Goal: Information Seeking & Learning: Find specific fact

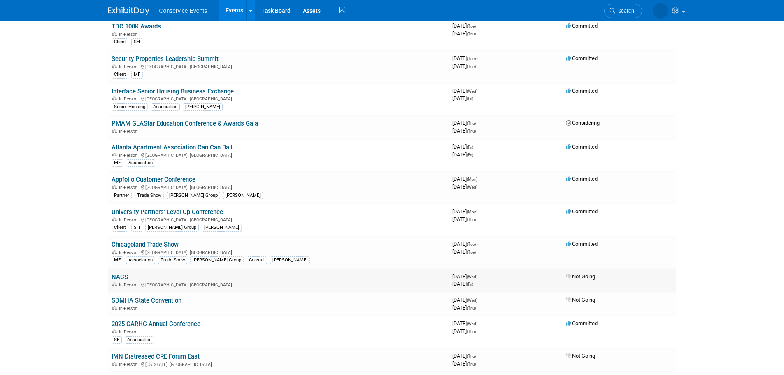
scroll to position [576, 0]
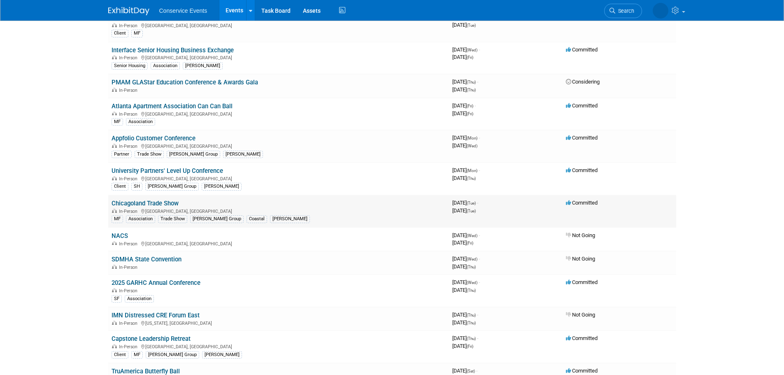
click at [148, 204] on link "Chicagoland Trade Show" at bounding box center [145, 203] width 67 height 7
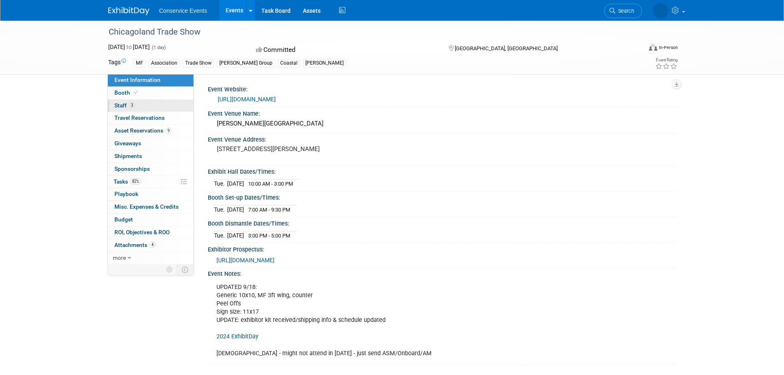
click at [118, 106] on span "Staff 3" at bounding box center [124, 105] width 21 height 7
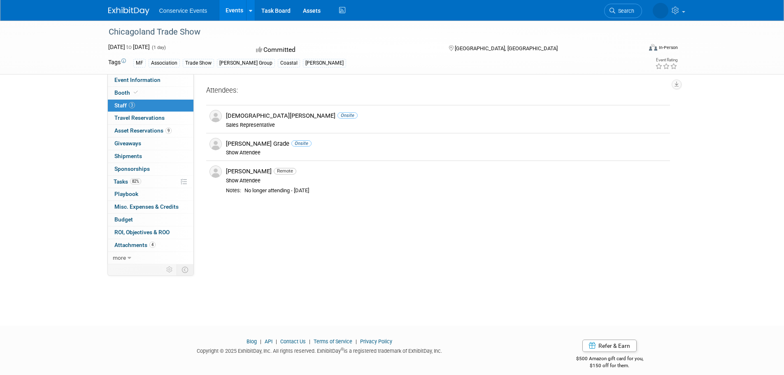
drag, startPoint x: 200, startPoint y: 28, endPoint x: 110, endPoint y: 33, distance: 90.3
click at [110, 33] on div "Chicagoland Trade Show" at bounding box center [368, 32] width 524 height 15
copy div "Chicagoland Trade Show"
click at [132, 81] on span "Event Information" at bounding box center [137, 80] width 46 height 7
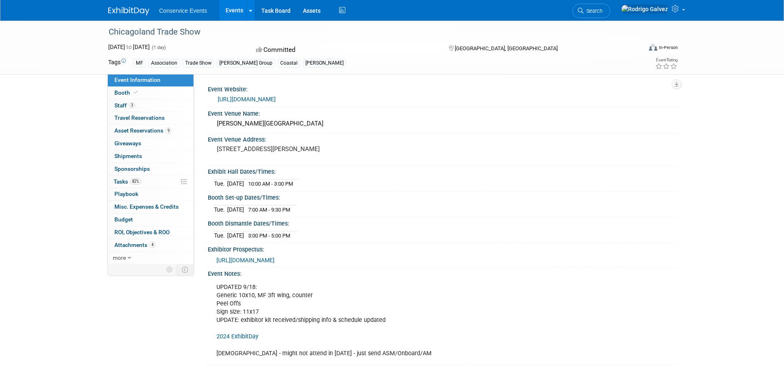
drag, startPoint x: 296, startPoint y: 159, endPoint x: 215, endPoint y: 158, distance: 80.7
click at [215, 158] on div "[STREET_ADDRESS][PERSON_NAME]" at bounding box center [305, 152] width 183 height 19
drag, startPoint x: 244, startPoint y: 152, endPoint x: 210, endPoint y: 168, distance: 37.8
click at [209, 163] on div "[STREET_ADDRESS][PERSON_NAME]" at bounding box center [305, 153] width 195 height 20
drag, startPoint x: 260, startPoint y: 166, endPoint x: 211, endPoint y: 152, distance: 50.3
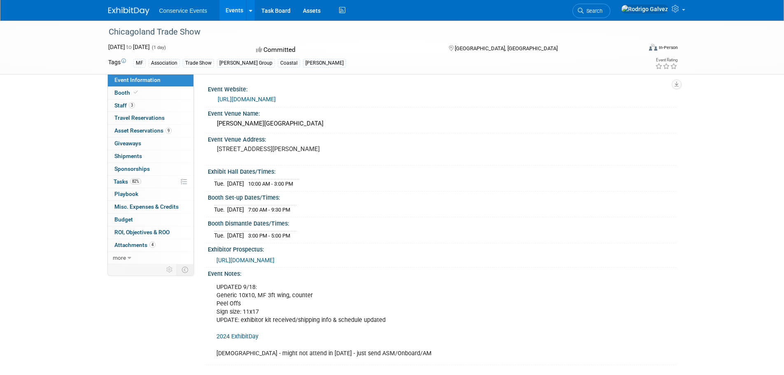
click at [211, 152] on div "[STREET_ADDRESS][PERSON_NAME]" at bounding box center [305, 153] width 195 height 20
copy pre "[STREET_ADDRESS][PERSON_NAME]"
click at [117, 107] on span "Staff 3" at bounding box center [124, 105] width 21 height 7
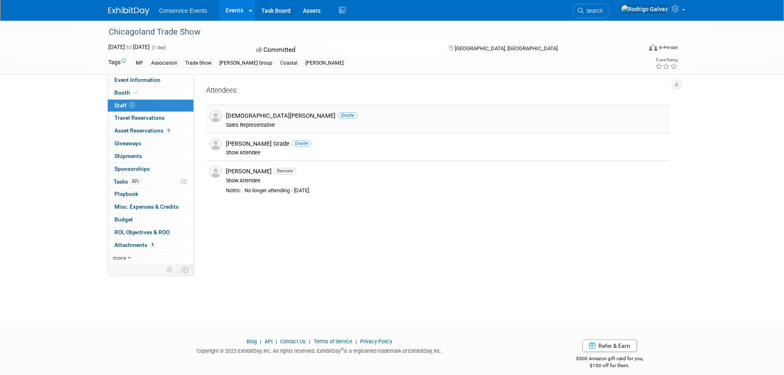
drag, startPoint x: 295, startPoint y: 116, endPoint x: 221, endPoint y: 112, distance: 73.8
click at [220, 113] on div "[DEMOGRAPHIC_DATA][PERSON_NAME] Onsite Sales Representative" at bounding box center [446, 119] width 453 height 19
copy div "[DEMOGRAPHIC_DATA][PERSON_NAME]"
